Goal: Information Seeking & Learning: Learn about a topic

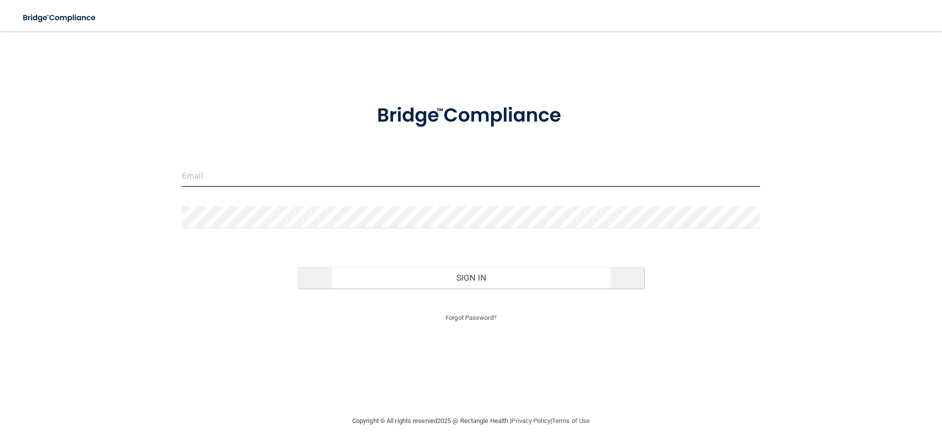
type input "[PERSON_NAME][EMAIL_ADDRESS][PERSON_NAME][DOMAIN_NAME]"
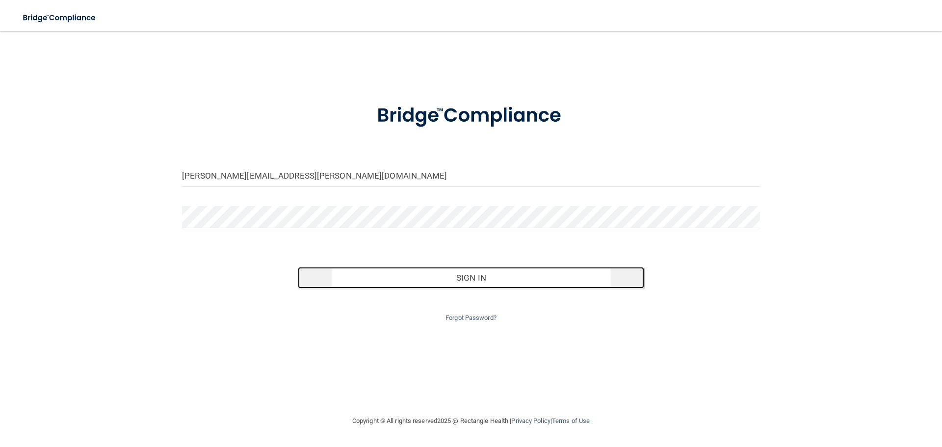
click at [475, 279] on button "Sign In" at bounding box center [471, 278] width 347 height 22
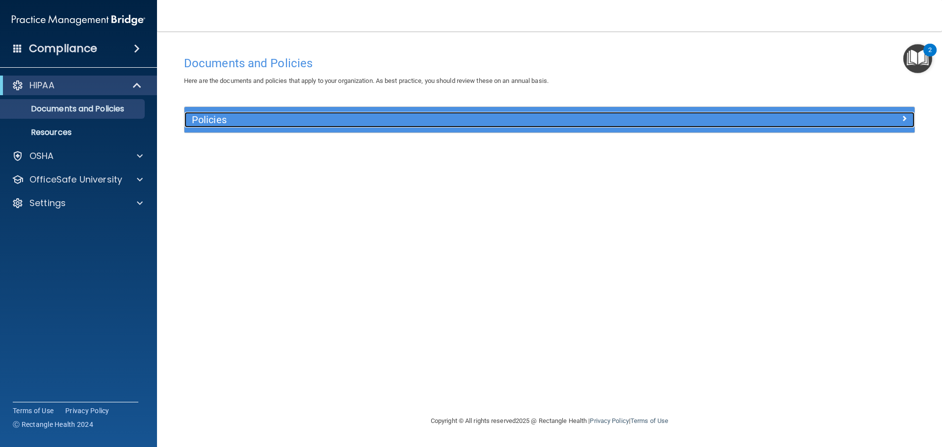
click at [209, 119] on h5 "Policies" at bounding box center [458, 119] width 533 height 11
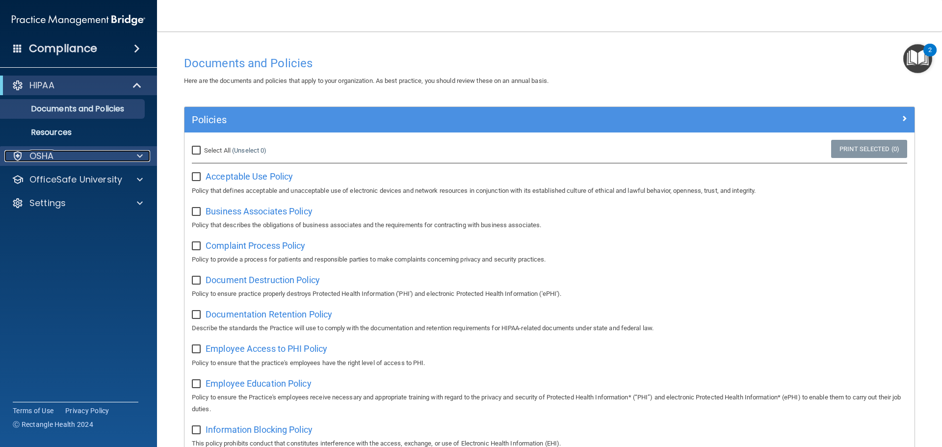
click at [137, 154] on span at bounding box center [140, 156] width 6 height 12
click at [138, 154] on span at bounding box center [140, 156] width 6 height 12
click at [134, 50] on span at bounding box center [137, 49] width 6 height 12
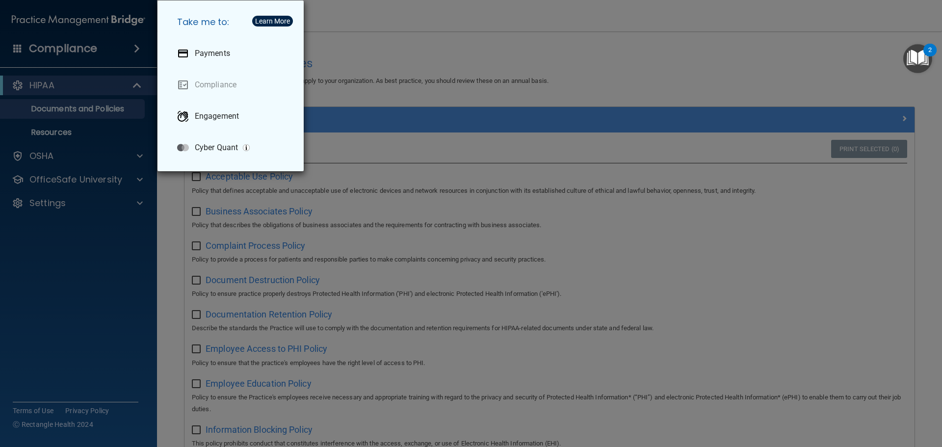
click at [135, 49] on div "Take me to: Payments Compliance Engagement Cyber Quant" at bounding box center [471, 223] width 942 height 447
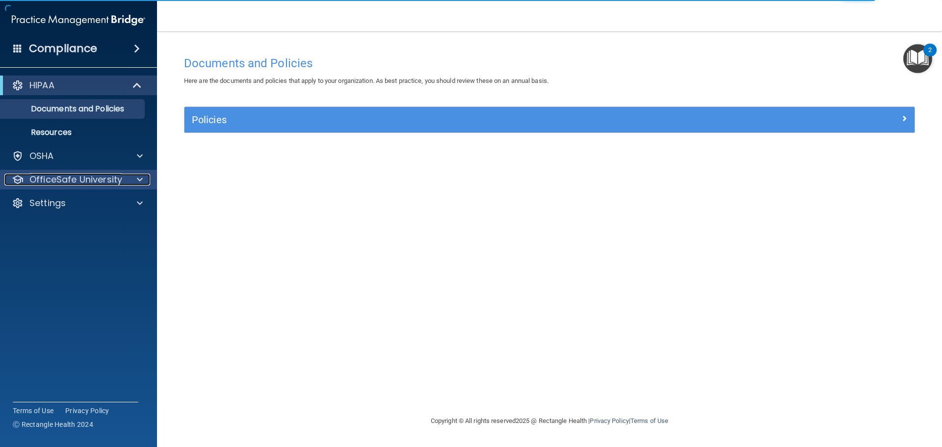
click at [108, 180] on p "OfficeSafe University" at bounding box center [75, 180] width 93 height 12
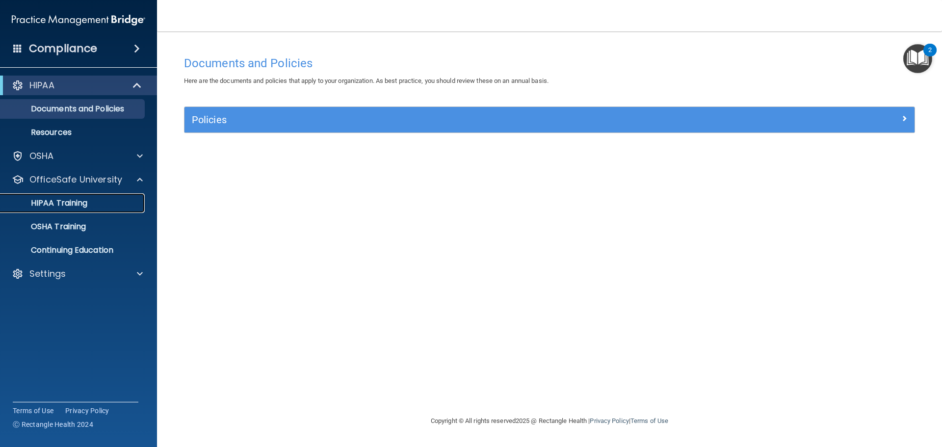
click at [81, 208] on p "HIPAA Training" at bounding box center [46, 203] width 81 height 10
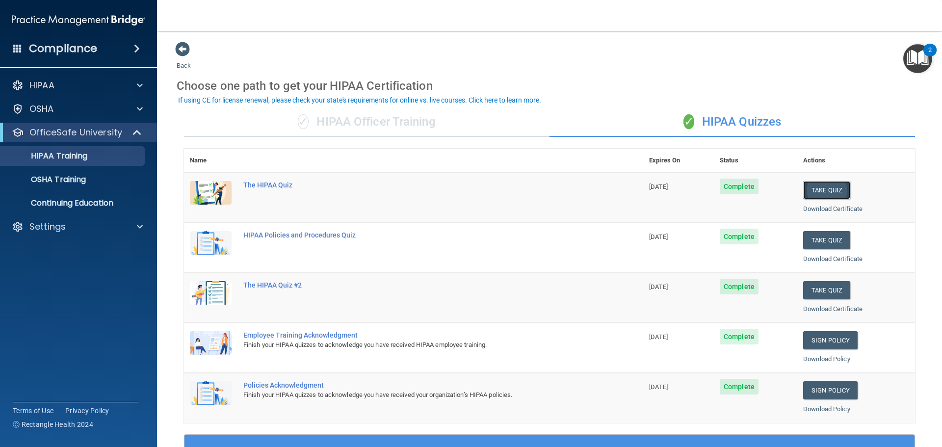
click at [829, 192] on button "Take Quiz" at bounding box center [826, 190] width 47 height 18
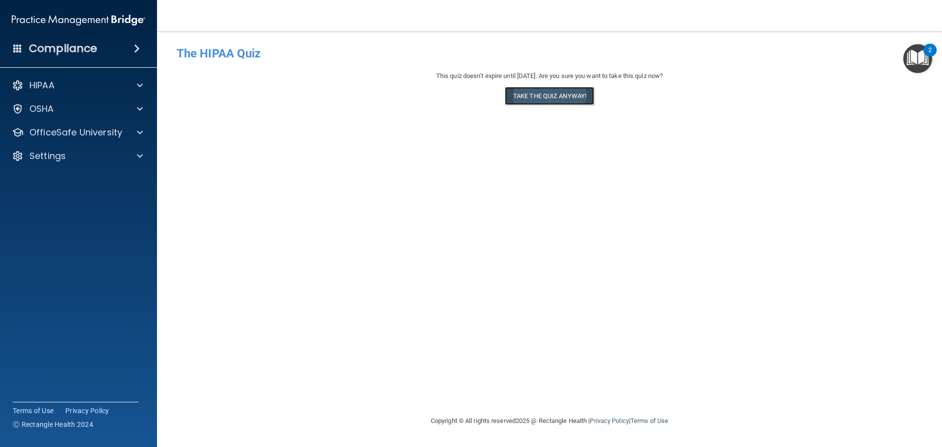
click at [533, 95] on button "Take the quiz anyway!" at bounding box center [549, 96] width 89 height 18
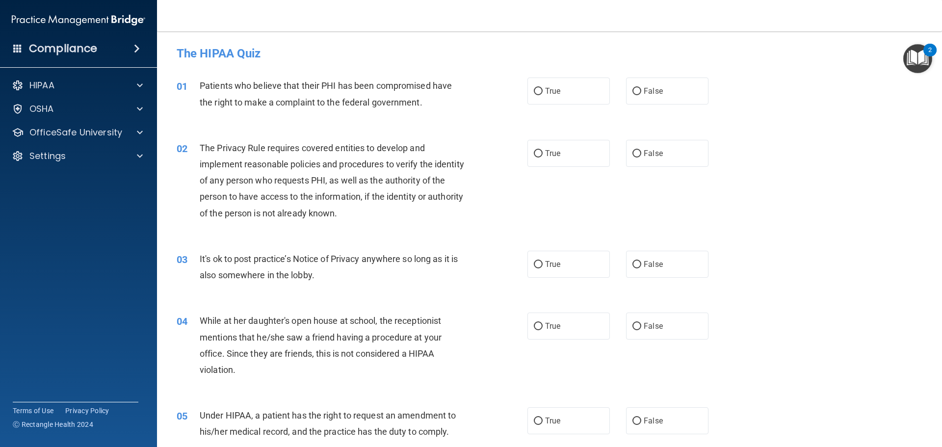
drag, startPoint x: 536, startPoint y: 91, endPoint x: 543, endPoint y: 111, distance: 20.6
click at [536, 91] on input "True" at bounding box center [538, 91] width 9 height 7
radio input "true"
click at [534, 152] on input "True" at bounding box center [538, 153] width 9 height 7
radio input "true"
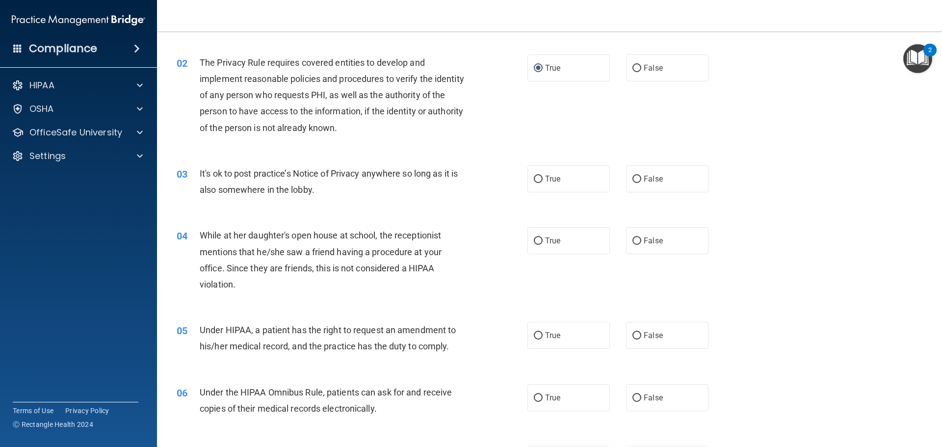
scroll to position [98, 0]
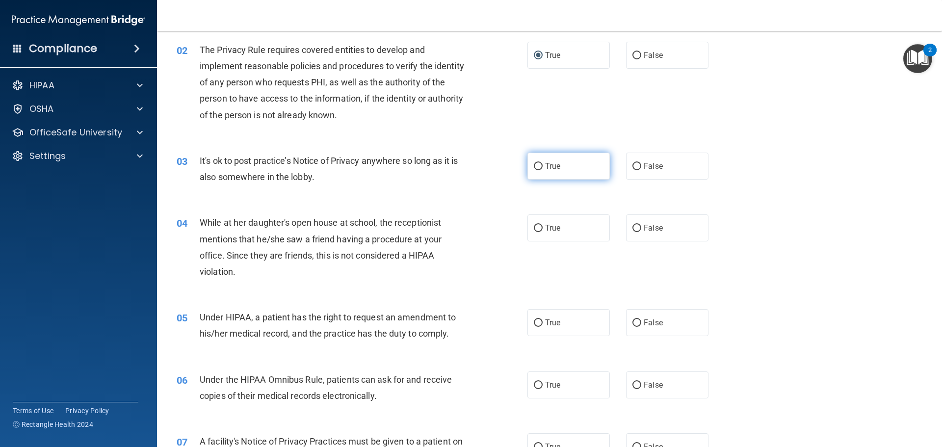
click at [539, 165] on label "True" at bounding box center [569, 166] width 82 height 27
click at [539, 165] on input "True" at bounding box center [538, 166] width 9 height 7
radio input "true"
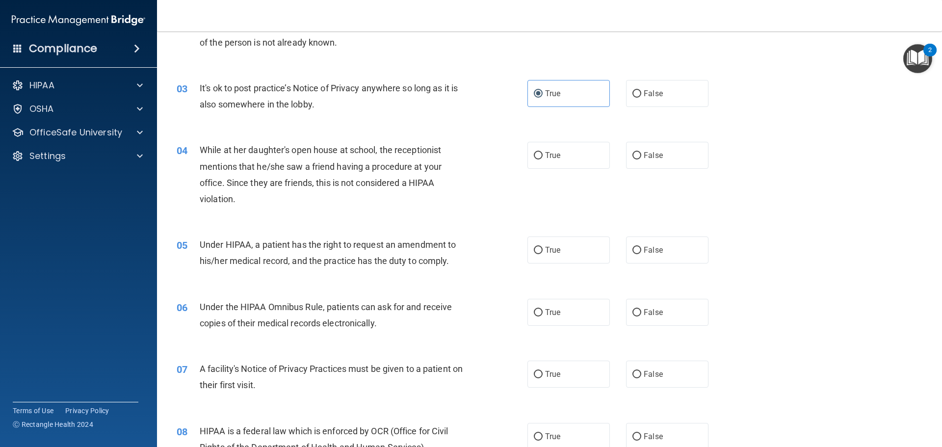
scroll to position [196, 0]
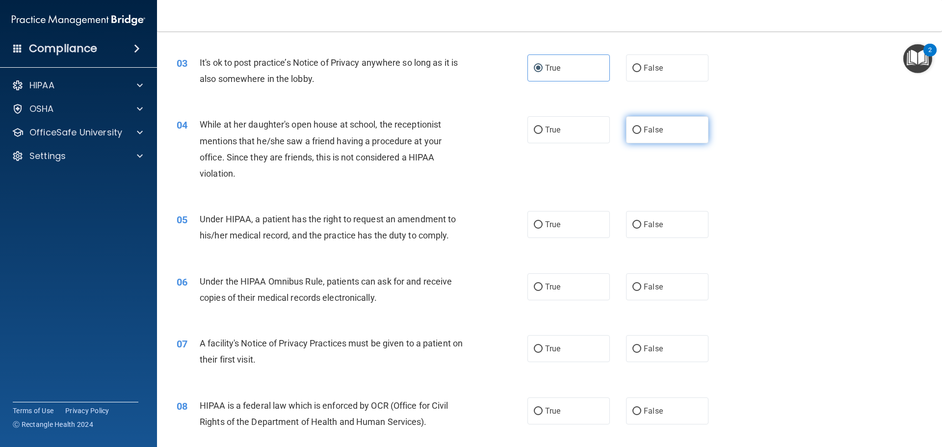
click at [633, 127] on input "False" at bounding box center [637, 130] width 9 height 7
radio input "true"
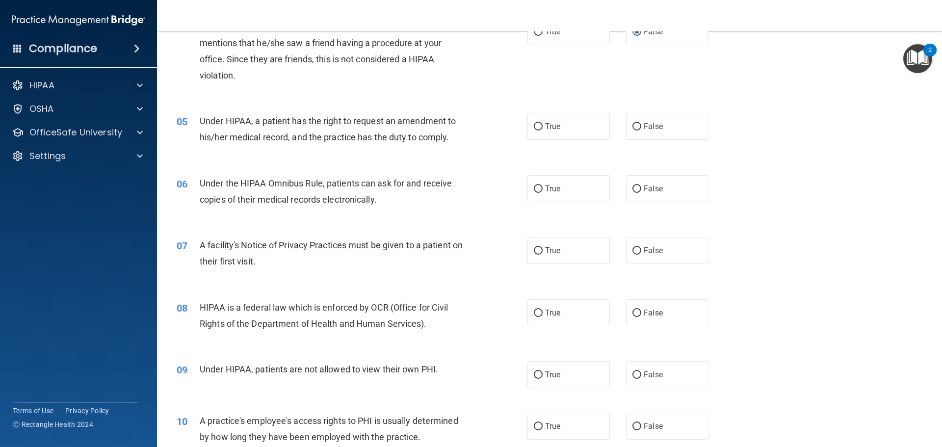
scroll to position [344, 0]
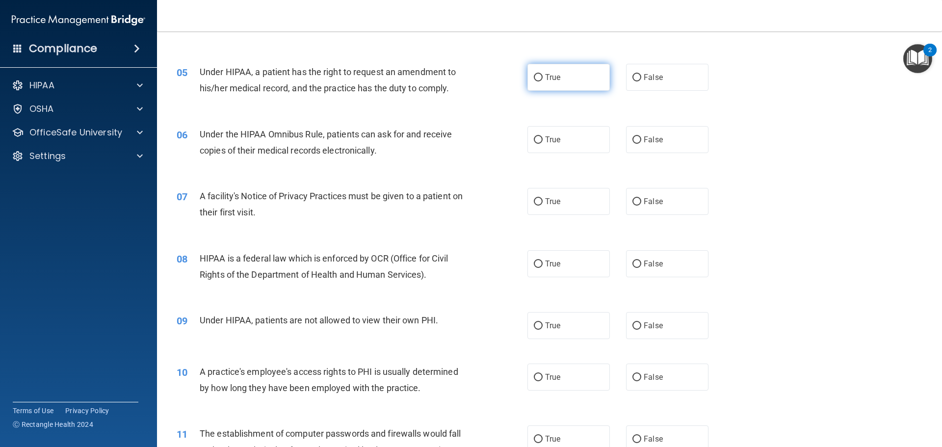
click at [534, 80] on input "True" at bounding box center [538, 77] width 9 height 7
radio input "true"
click at [536, 141] on input "True" at bounding box center [538, 139] width 9 height 7
radio input "true"
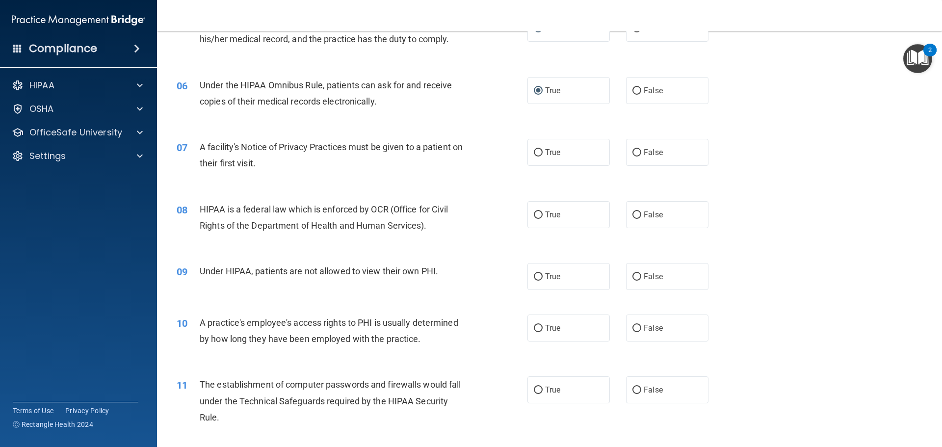
scroll to position [442, 0]
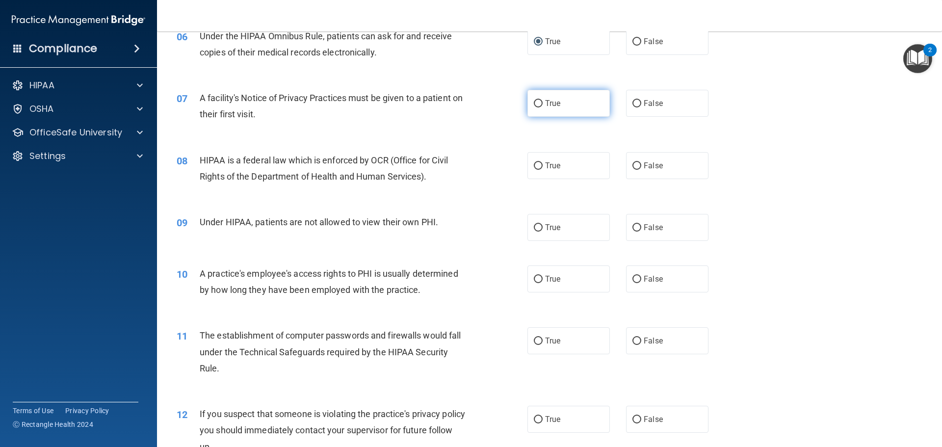
click at [537, 104] on input "True" at bounding box center [538, 103] width 9 height 7
radio input "true"
drag, startPoint x: 536, startPoint y: 168, endPoint x: 532, endPoint y: 202, distance: 34.2
click at [537, 168] on input "True" at bounding box center [538, 165] width 9 height 7
radio input "true"
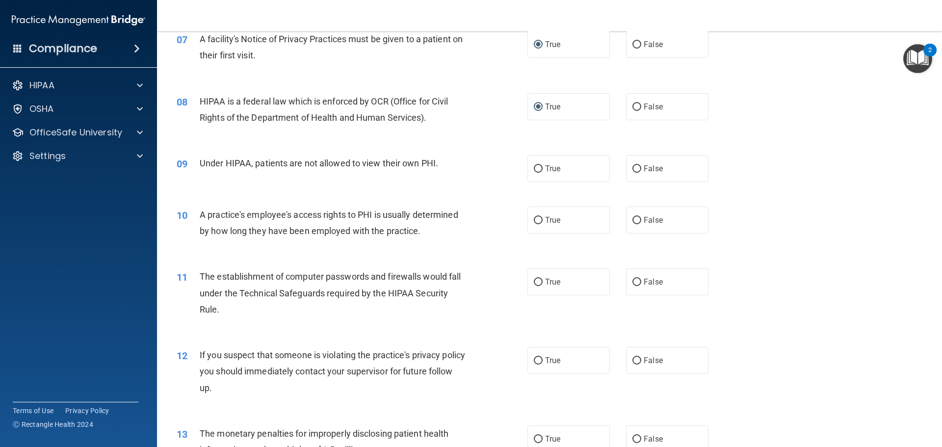
scroll to position [540, 0]
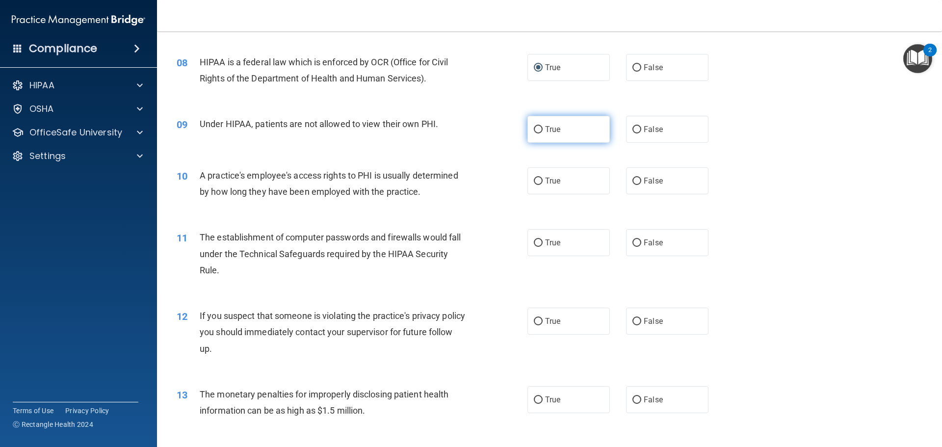
click at [534, 129] on input "True" at bounding box center [538, 129] width 9 height 7
radio input "true"
click at [634, 179] on input "False" at bounding box center [637, 181] width 9 height 7
radio input "true"
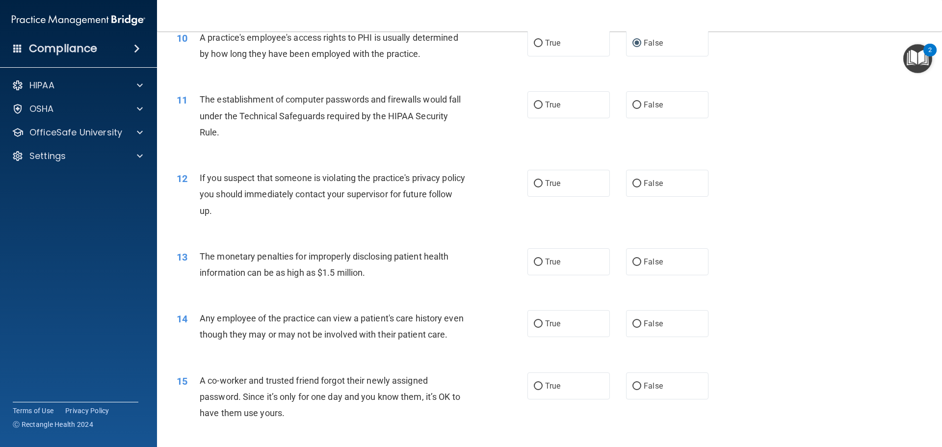
scroll to position [687, 0]
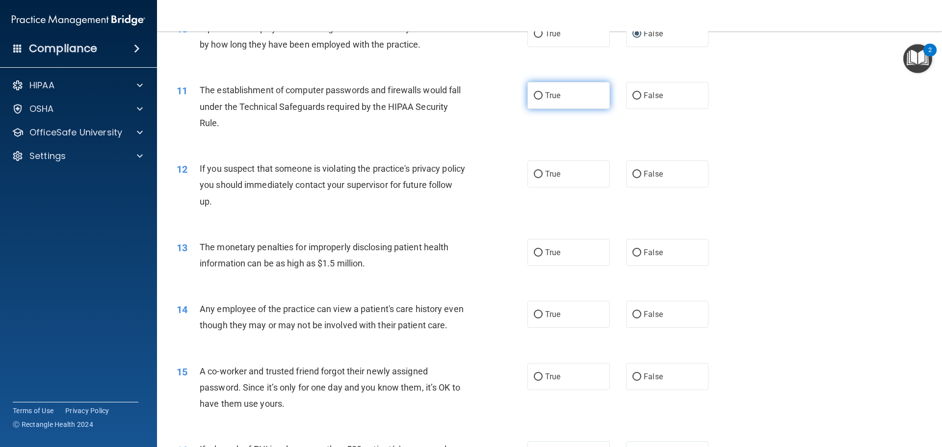
click at [534, 93] on input "True" at bounding box center [538, 95] width 9 height 7
radio input "true"
click at [538, 175] on input "True" at bounding box center [538, 174] width 9 height 7
radio input "true"
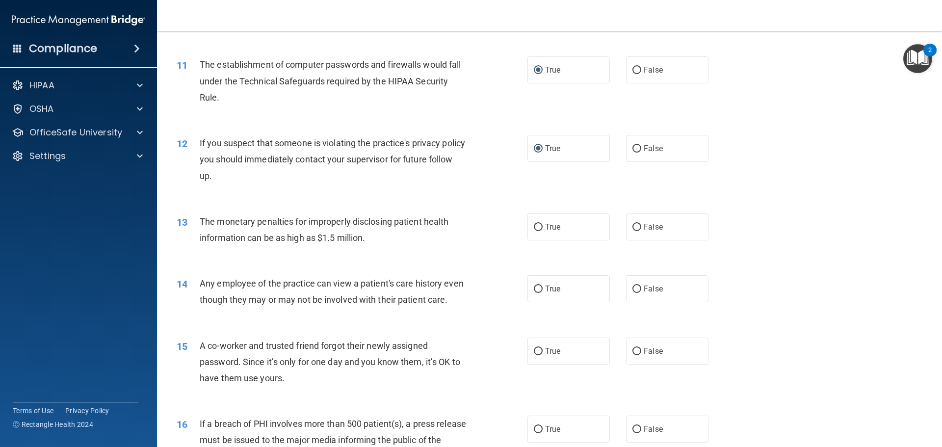
scroll to position [736, 0]
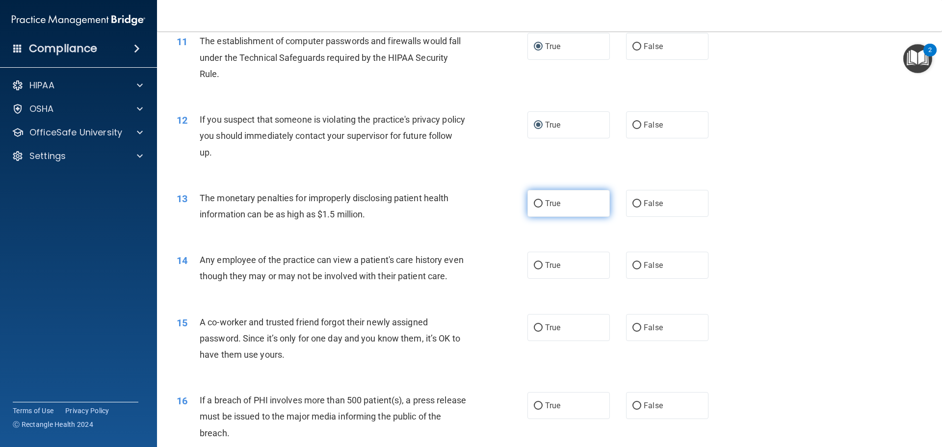
click at [535, 204] on input "True" at bounding box center [538, 203] width 9 height 7
radio input "true"
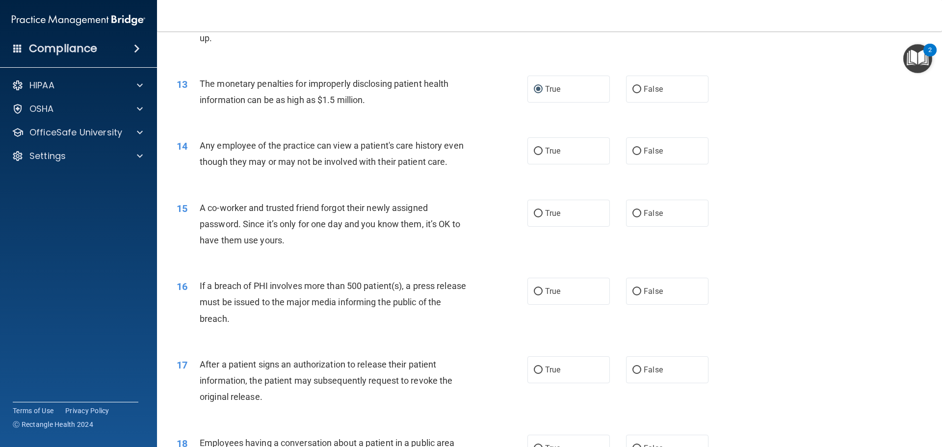
scroll to position [883, 0]
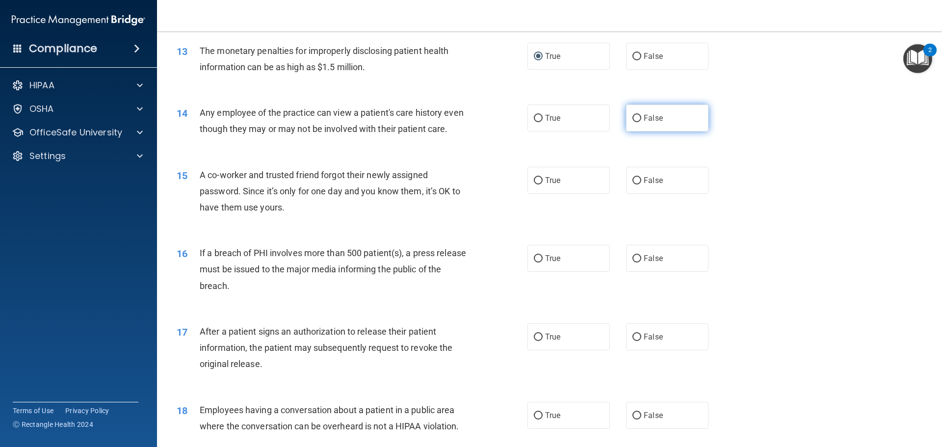
click at [639, 115] on label "False" at bounding box center [667, 118] width 82 height 27
click at [639, 115] on input "False" at bounding box center [637, 118] width 9 height 7
radio input "true"
click at [633, 185] on input "False" at bounding box center [637, 180] width 9 height 7
radio input "true"
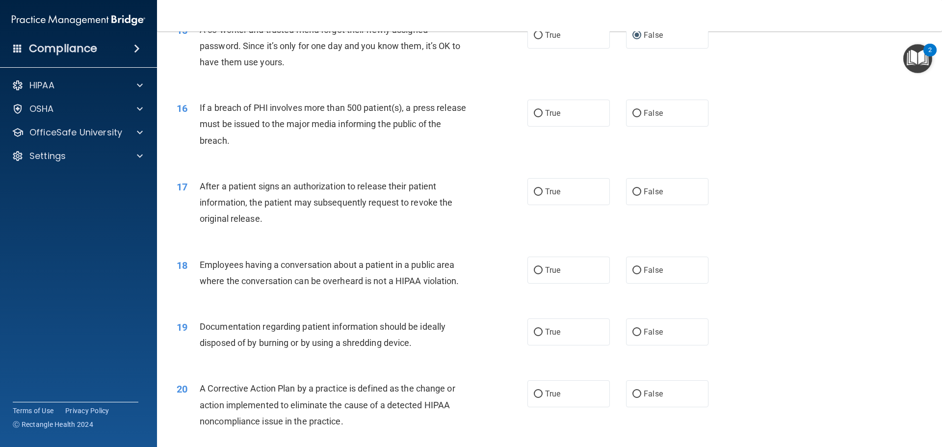
scroll to position [1031, 0]
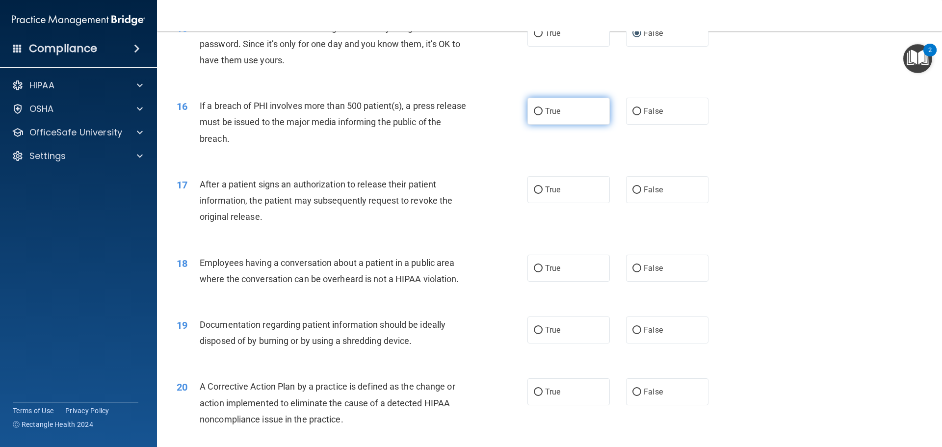
click at [547, 116] on span "True" at bounding box center [552, 111] width 15 height 9
click at [543, 115] on input "True" at bounding box center [538, 111] width 9 height 7
radio input "true"
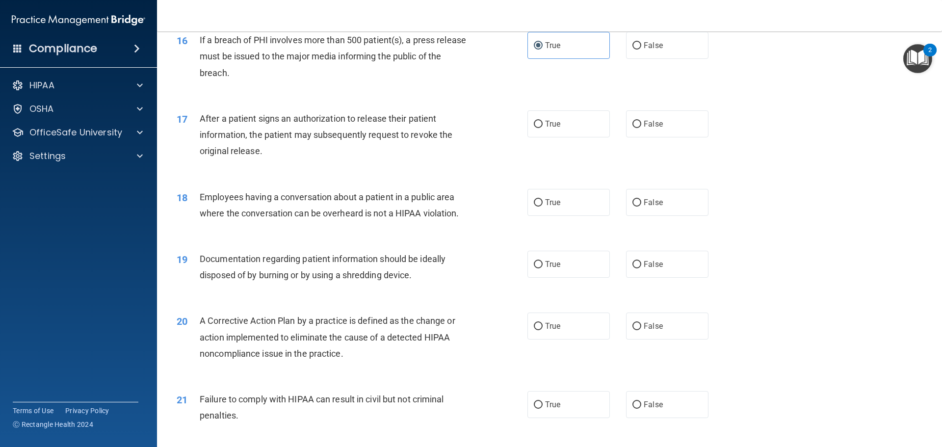
scroll to position [1129, 0]
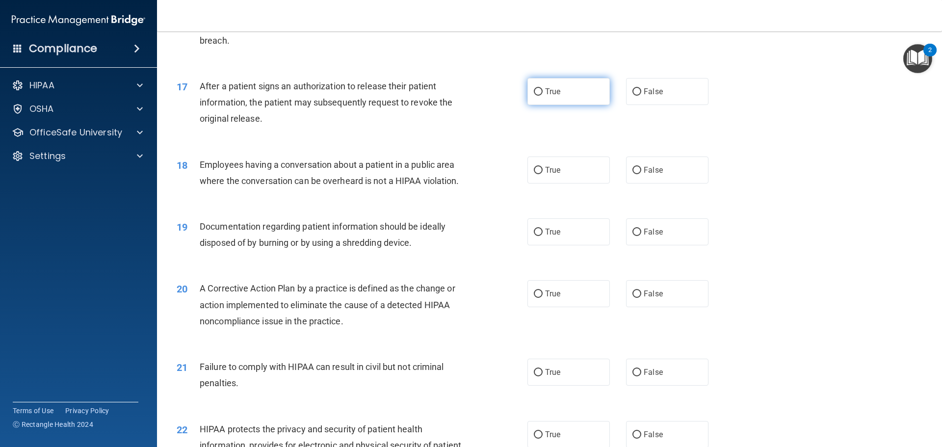
click at [537, 96] on input "True" at bounding box center [538, 91] width 9 height 7
radio input "true"
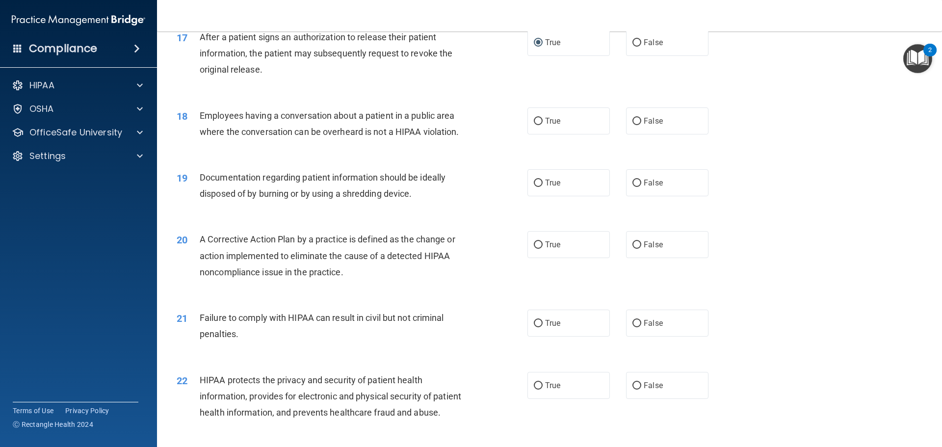
scroll to position [1227, 0]
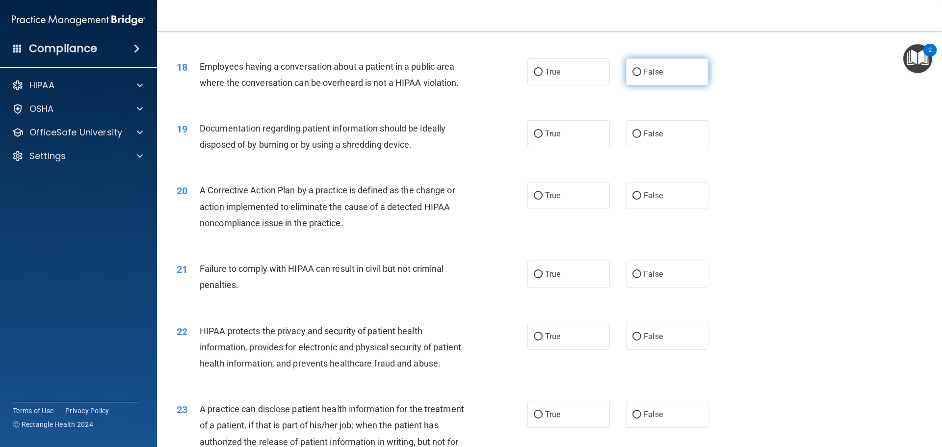
click at [633, 76] on input "False" at bounding box center [637, 72] width 9 height 7
radio input "true"
click at [537, 138] on input "True" at bounding box center [538, 134] width 9 height 7
radio input "true"
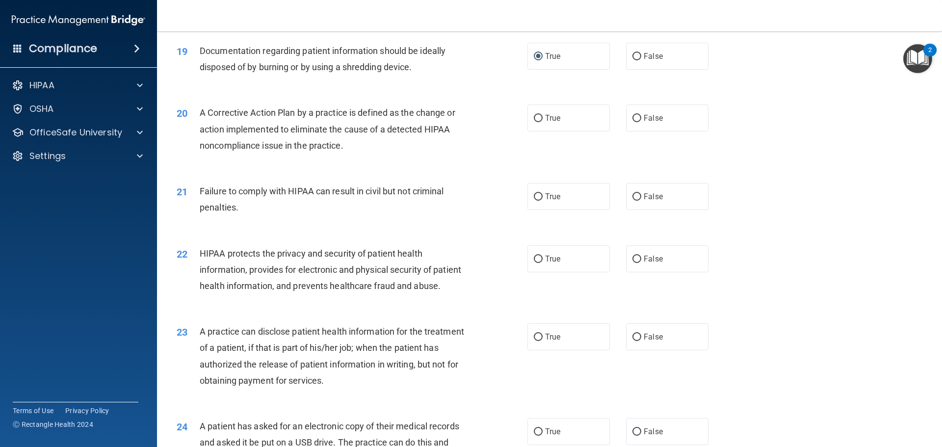
scroll to position [1287, 0]
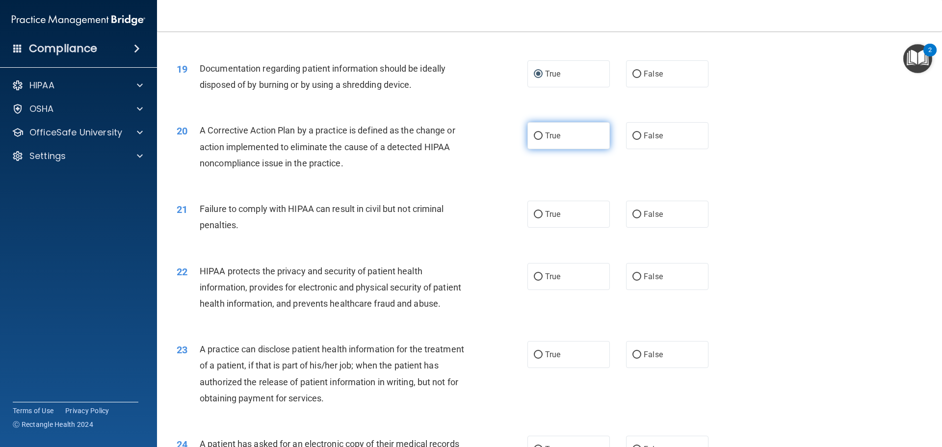
click at [534, 140] on input "True" at bounding box center [538, 136] width 9 height 7
radio input "true"
click at [637, 218] on input "False" at bounding box center [637, 214] width 9 height 7
radio input "true"
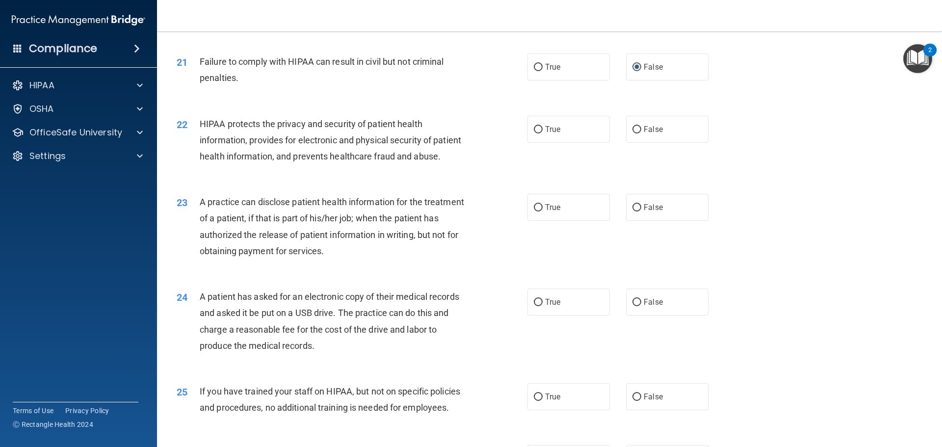
scroll to position [1483, 0]
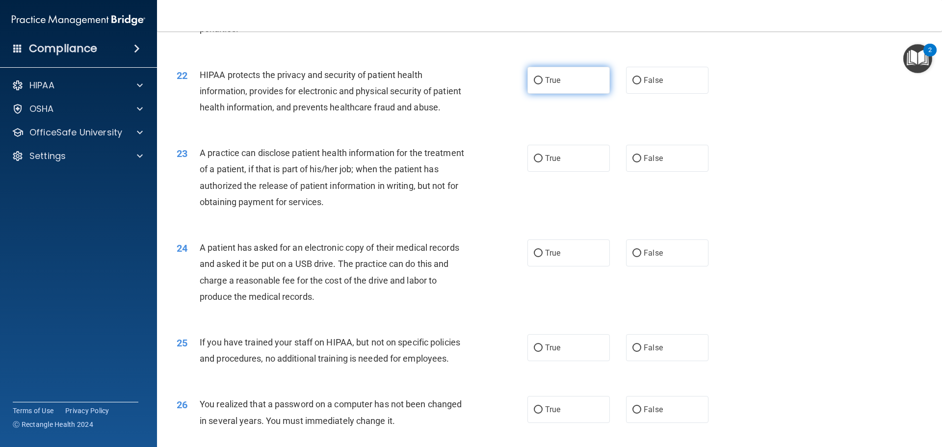
drag, startPoint x: 532, startPoint y: 97, endPoint x: 494, endPoint y: 220, distance: 128.9
click at [534, 84] on input "True" at bounding box center [538, 80] width 9 height 7
radio input "true"
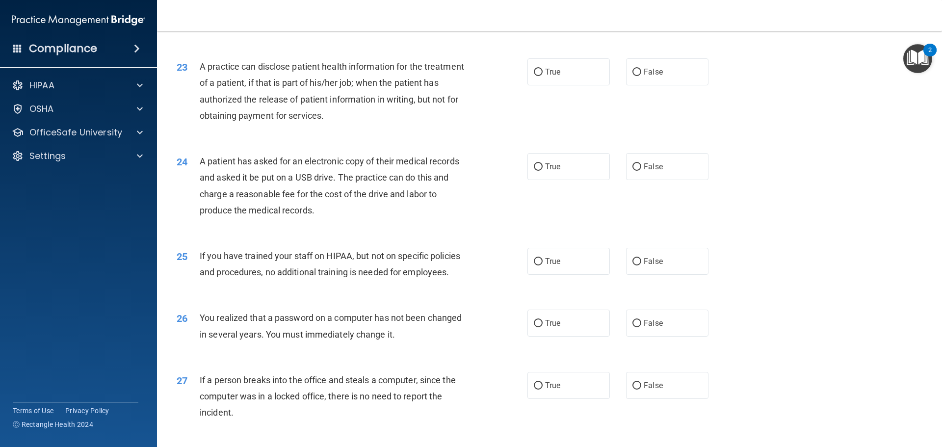
scroll to position [1581, 0]
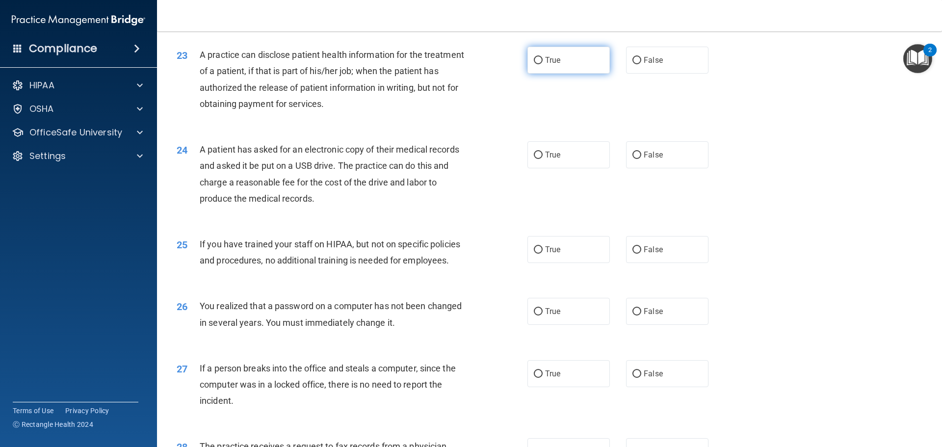
click at [528, 74] on label "True" at bounding box center [569, 60] width 82 height 27
click at [534, 64] on input "True" at bounding box center [538, 60] width 9 height 7
radio input "true"
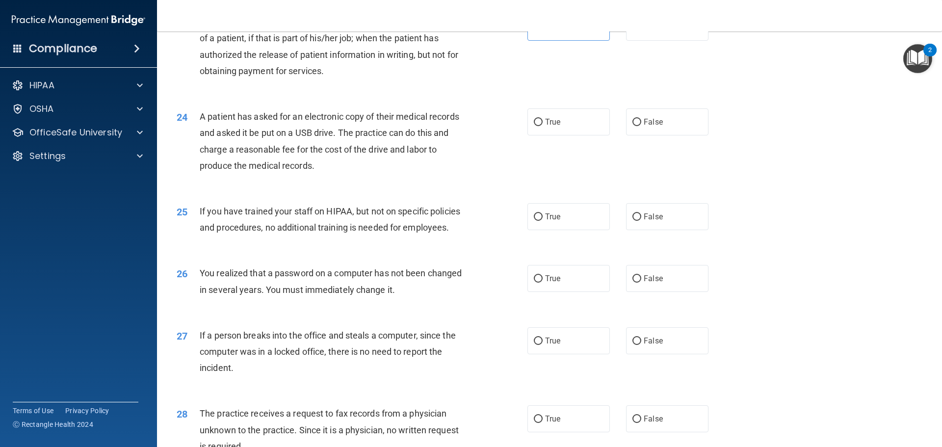
scroll to position [1680, 0]
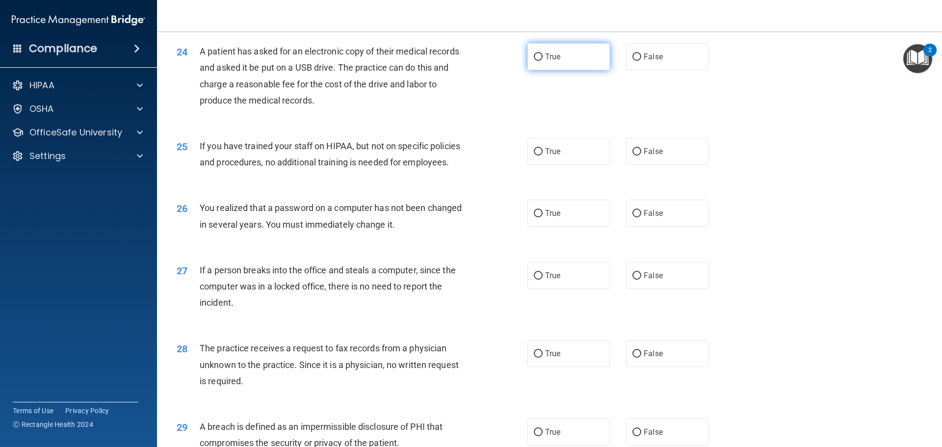
click at [540, 70] on label "True" at bounding box center [569, 56] width 82 height 27
click at [540, 61] on input "True" at bounding box center [538, 56] width 9 height 7
radio input "true"
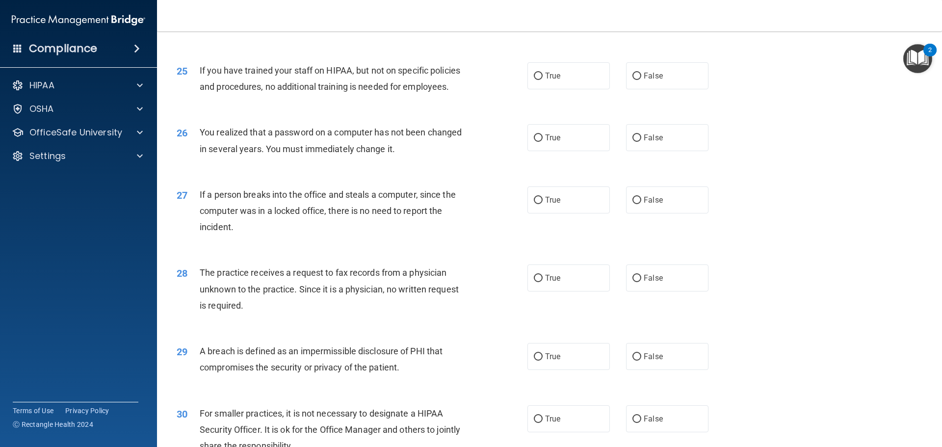
scroll to position [1778, 0]
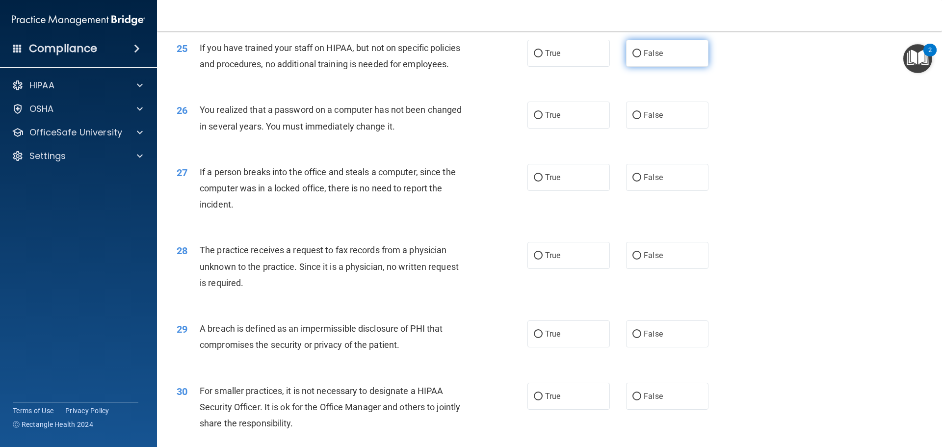
click at [633, 57] on input "False" at bounding box center [637, 53] width 9 height 7
radio input "true"
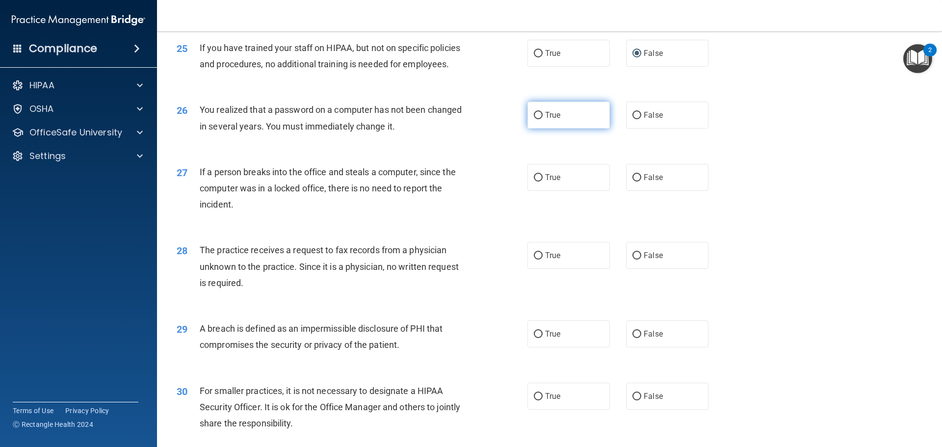
click at [536, 119] on input "True" at bounding box center [538, 115] width 9 height 7
radio input "true"
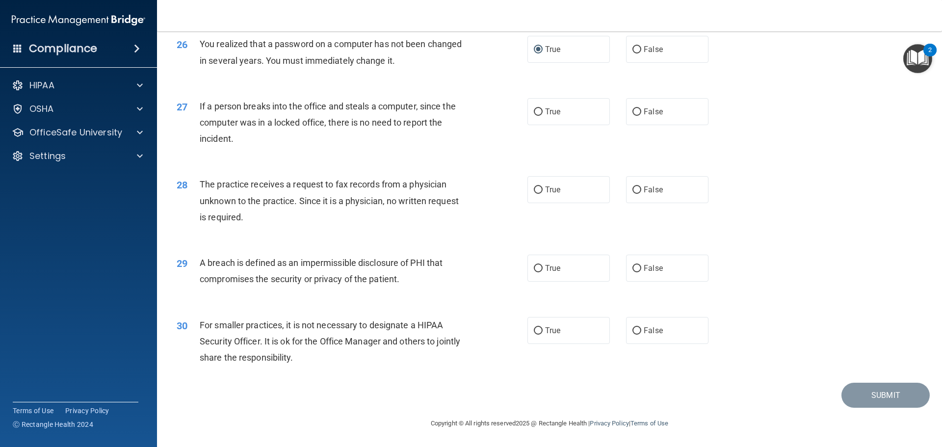
scroll to position [1876, 0]
click at [639, 109] on label "False" at bounding box center [667, 111] width 82 height 27
click at [639, 109] on input "False" at bounding box center [637, 111] width 9 height 7
radio input "true"
click at [636, 190] on input "False" at bounding box center [637, 190] width 9 height 7
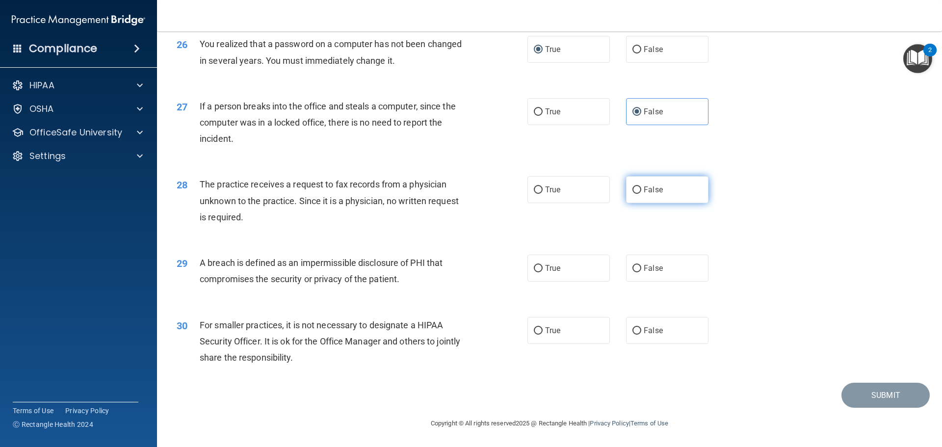
radio input "true"
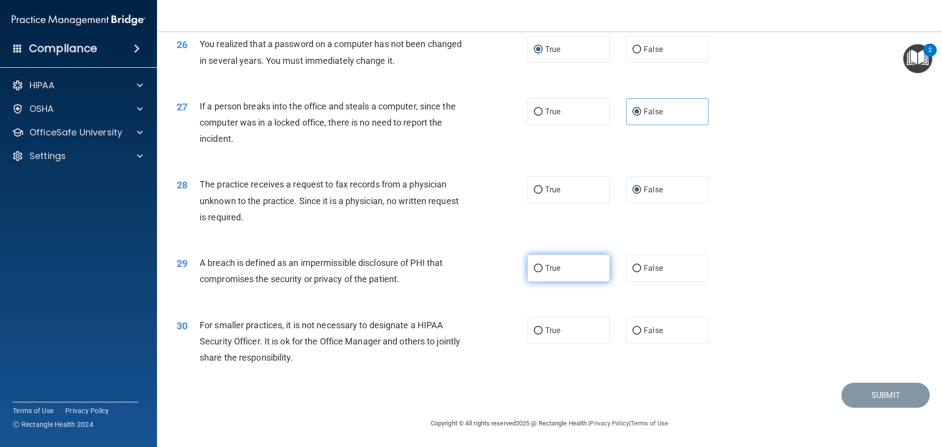
click at [545, 270] on span "True" at bounding box center [552, 268] width 15 height 9
click at [543, 270] on input "True" at bounding box center [538, 268] width 9 height 7
radio input "true"
click at [635, 332] on input "False" at bounding box center [637, 330] width 9 height 7
radio input "true"
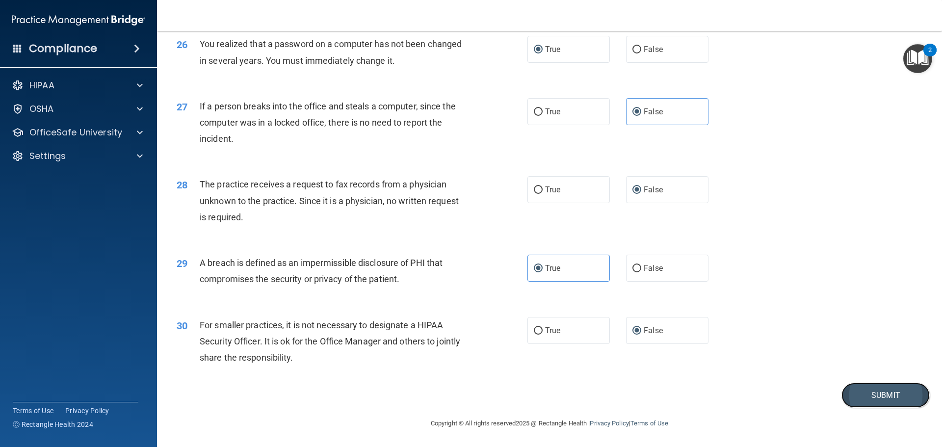
click at [857, 399] on button "Submit" at bounding box center [886, 395] width 88 height 25
click at [880, 398] on button "Submit" at bounding box center [886, 395] width 88 height 25
click at [886, 389] on button "Submit" at bounding box center [886, 395] width 88 height 25
click at [876, 394] on button "Submit" at bounding box center [886, 395] width 88 height 25
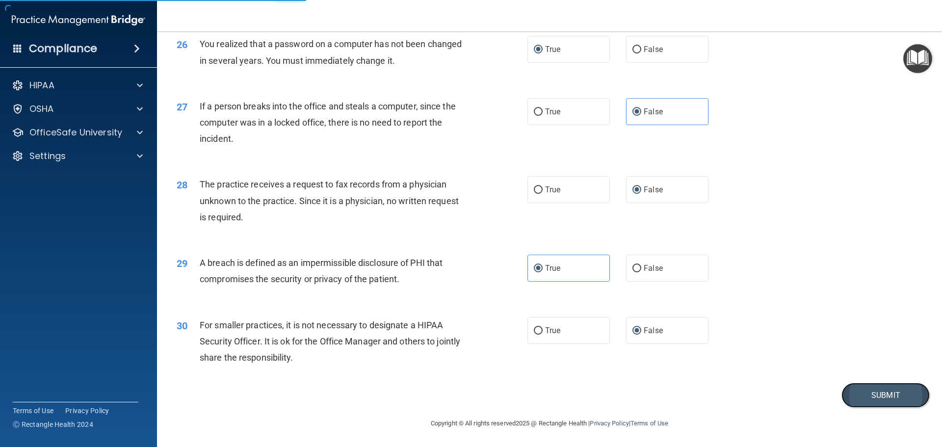
click at [875, 393] on button "Submit" at bounding box center [886, 395] width 88 height 25
